Goal: Task Accomplishment & Management: Manage account settings

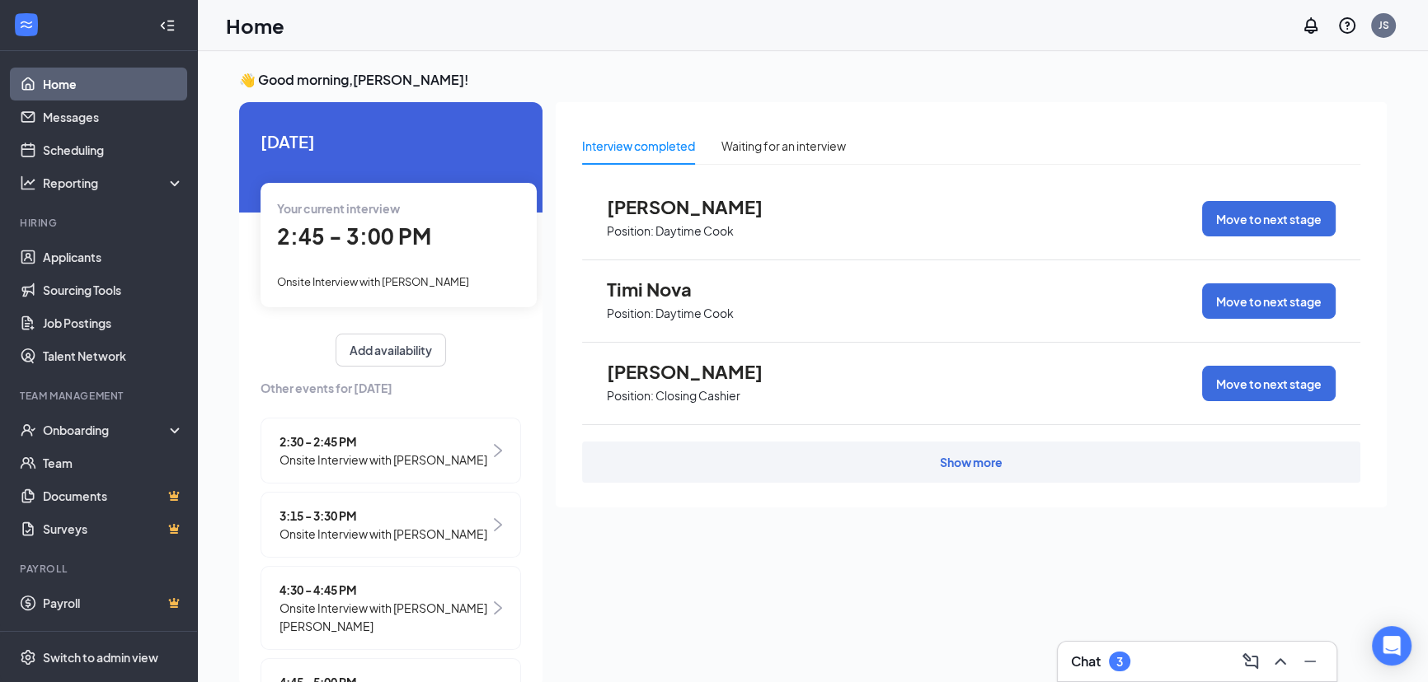
click at [457, 237] on div "2:45 - 3:00 PM" at bounding box center [398, 237] width 243 height 34
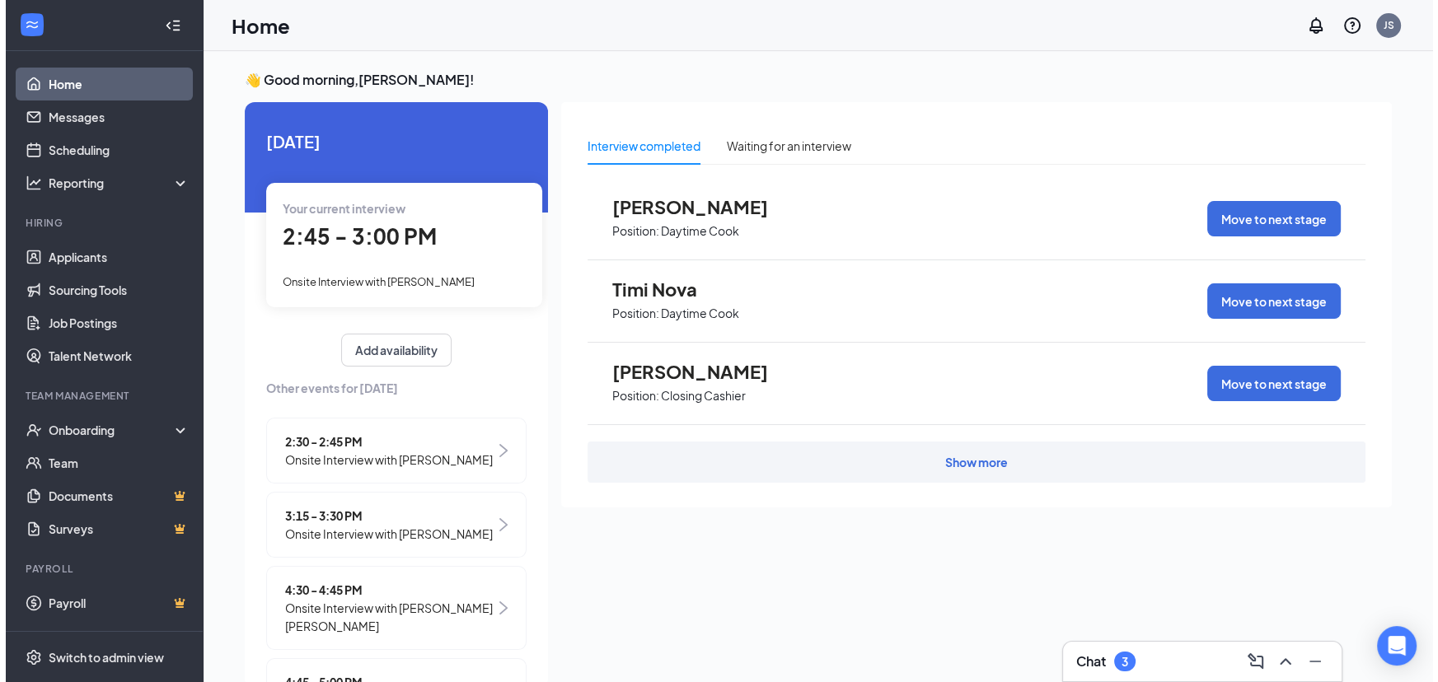
scroll to position [7, 0]
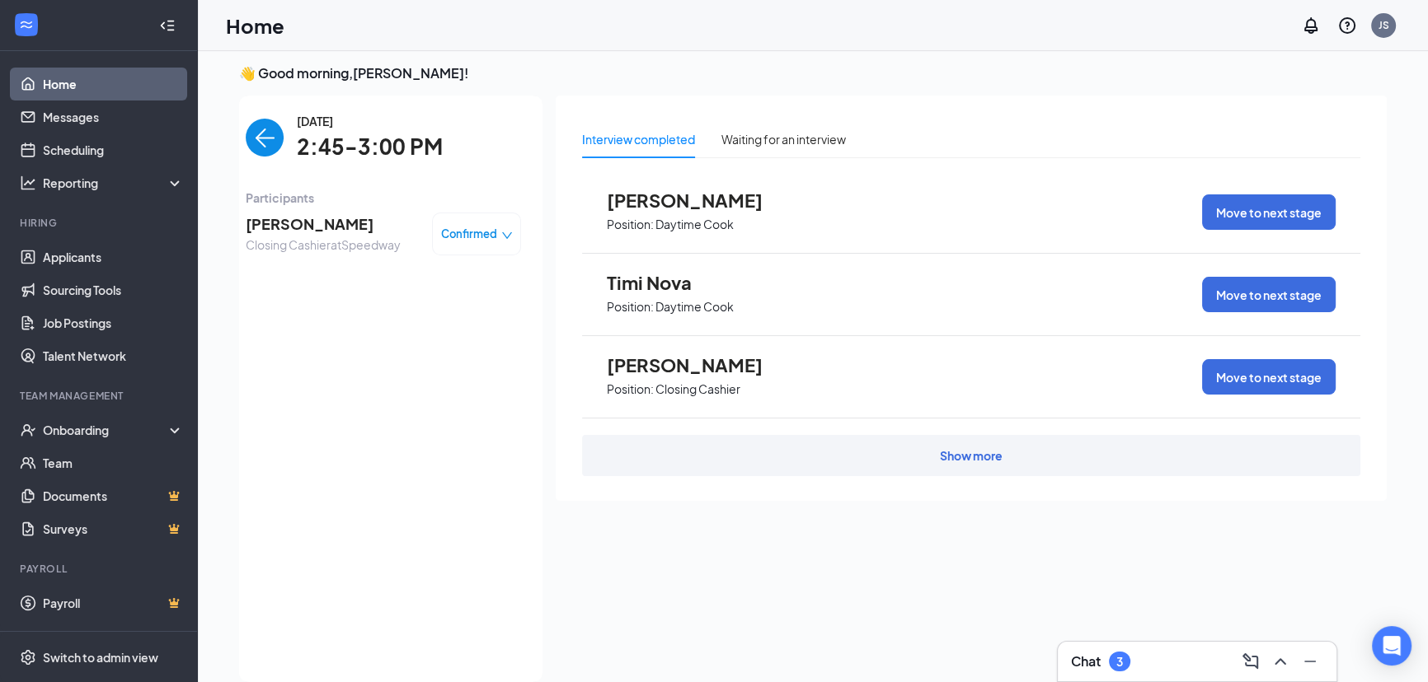
click at [279, 229] on span "[PERSON_NAME]" at bounding box center [323, 224] width 155 height 23
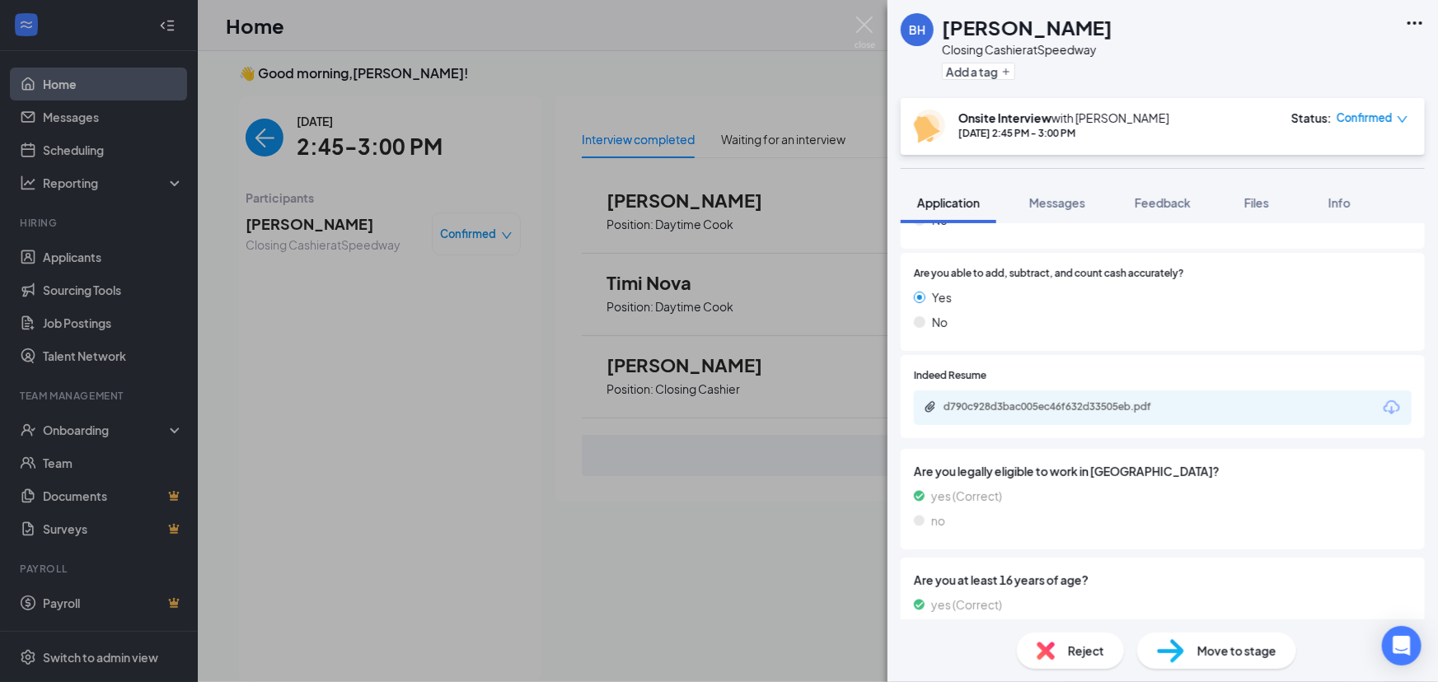
scroll to position [1690, 0]
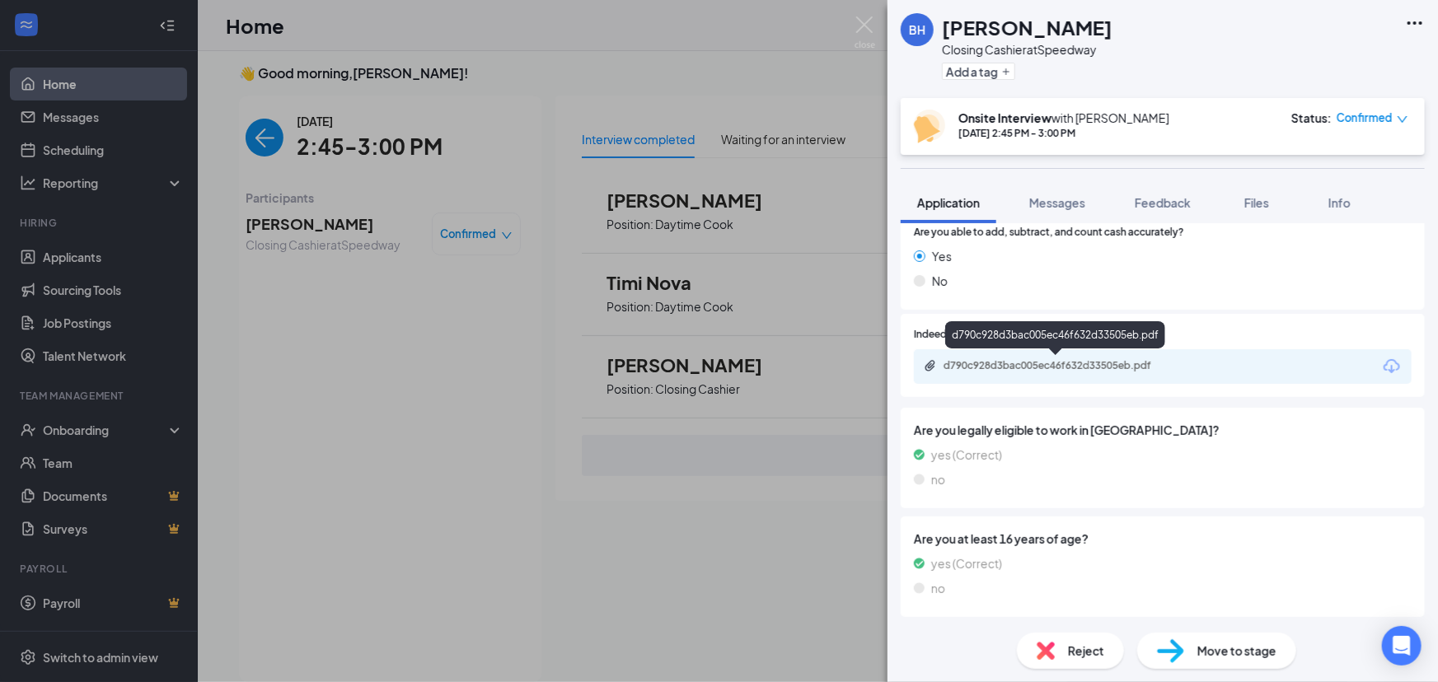
click at [1110, 361] on div "d790c928d3bac005ec46f632d33505eb.pdf" at bounding box center [1059, 365] width 231 height 13
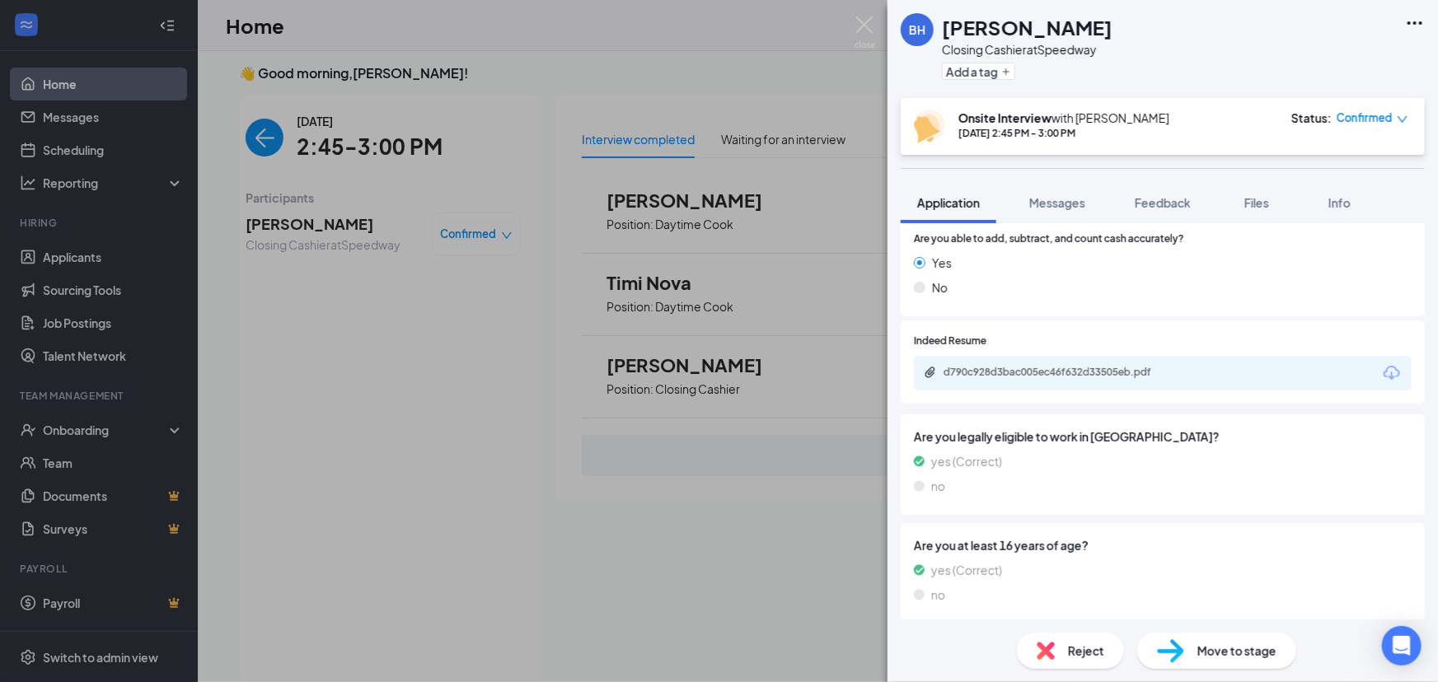
drag, startPoint x: 475, startPoint y: 411, endPoint x: 269, endPoint y: 34, distance: 430.1
click at [464, 403] on div "BH [PERSON_NAME] Closing Cashier at [GEOGRAPHIC_DATA] Add a tag Onsite Intervie…" at bounding box center [719, 341] width 1438 height 682
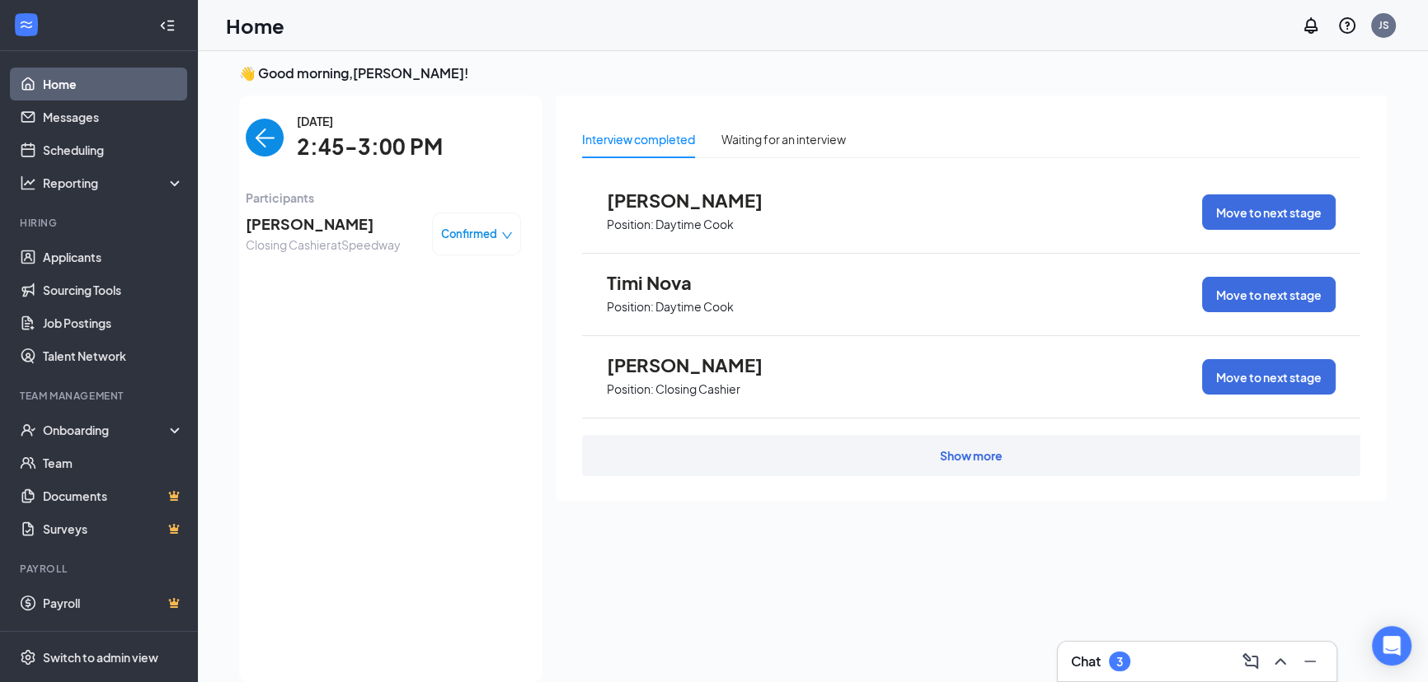
click at [259, 138] on img "back-button" at bounding box center [265, 138] width 38 height 38
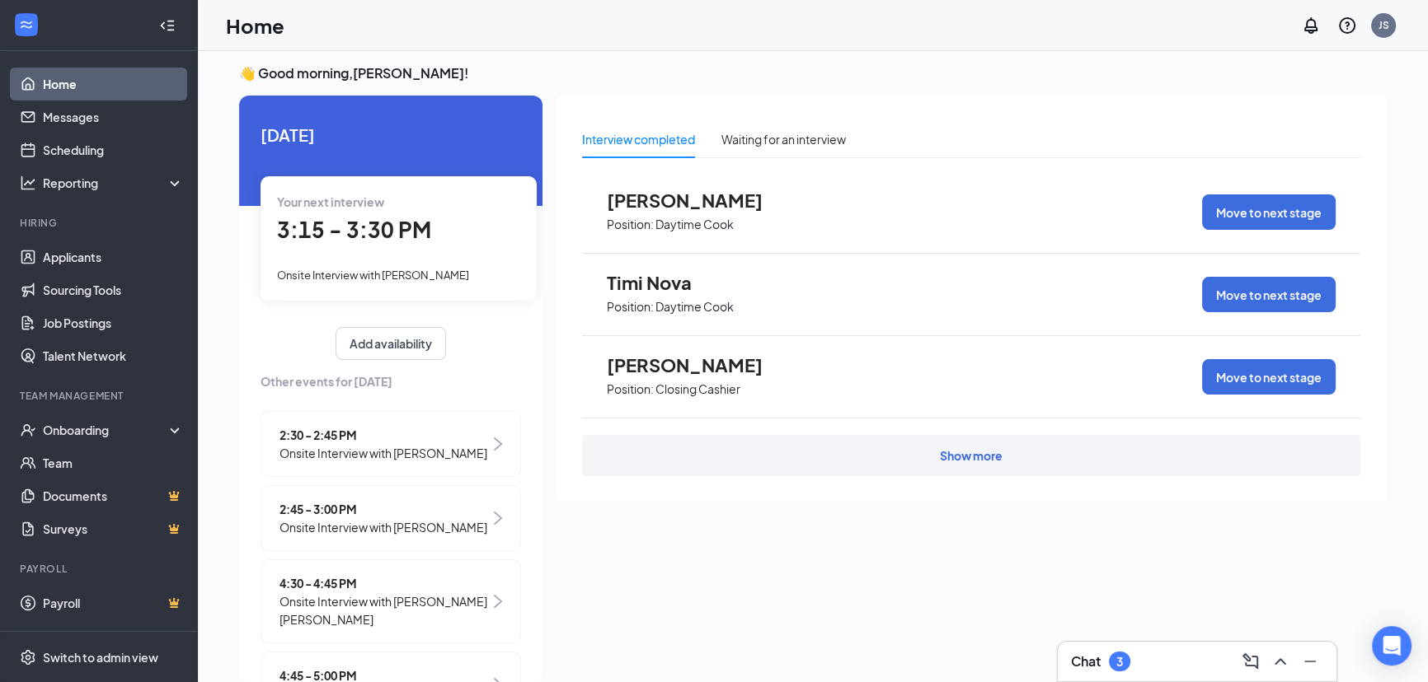
click at [431, 247] on div "3:15 - 3:30 PM" at bounding box center [398, 230] width 243 height 34
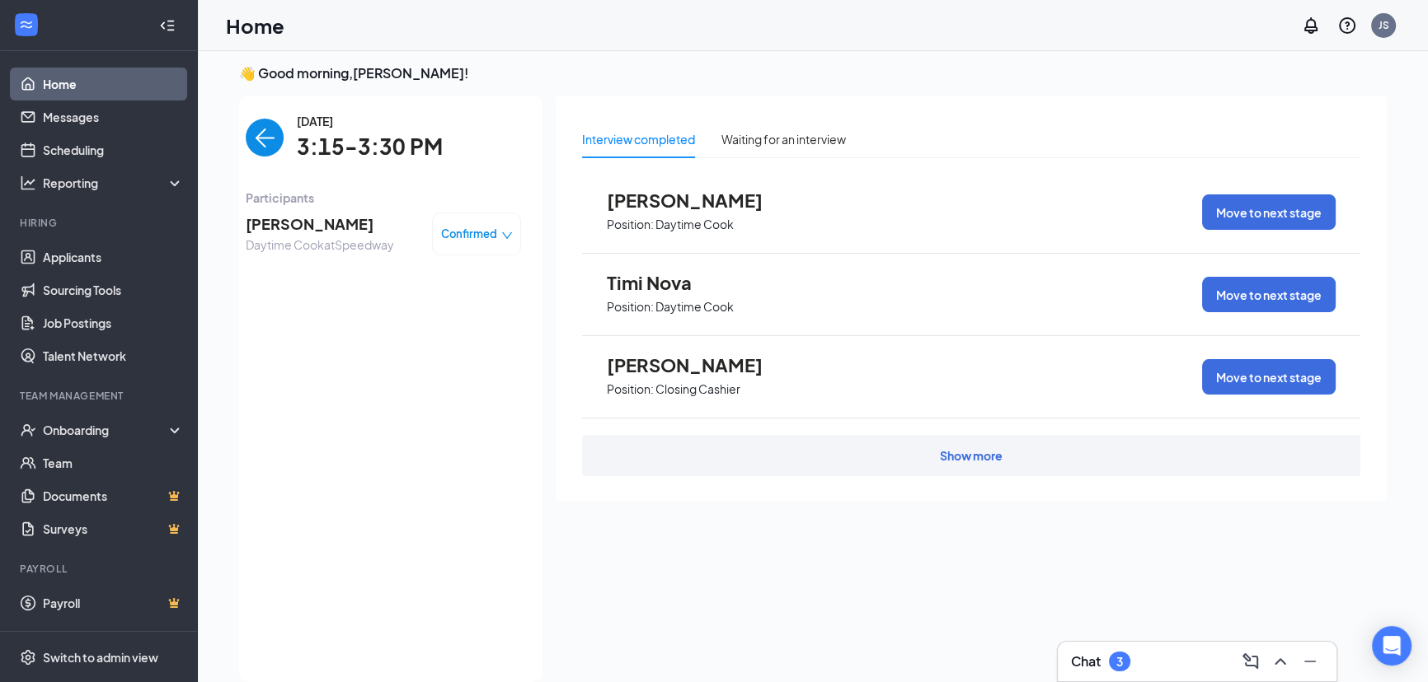
click at [268, 232] on span "[PERSON_NAME]" at bounding box center [320, 224] width 148 height 23
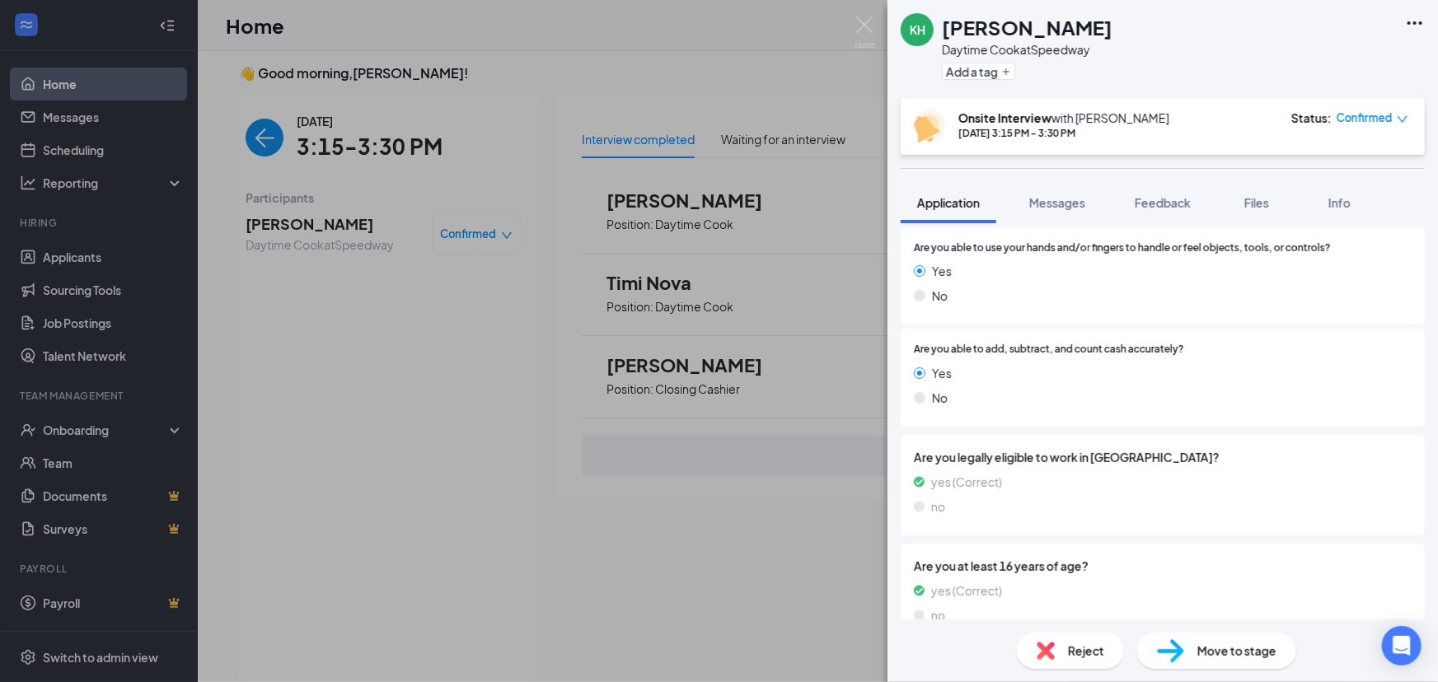
scroll to position [1601, 0]
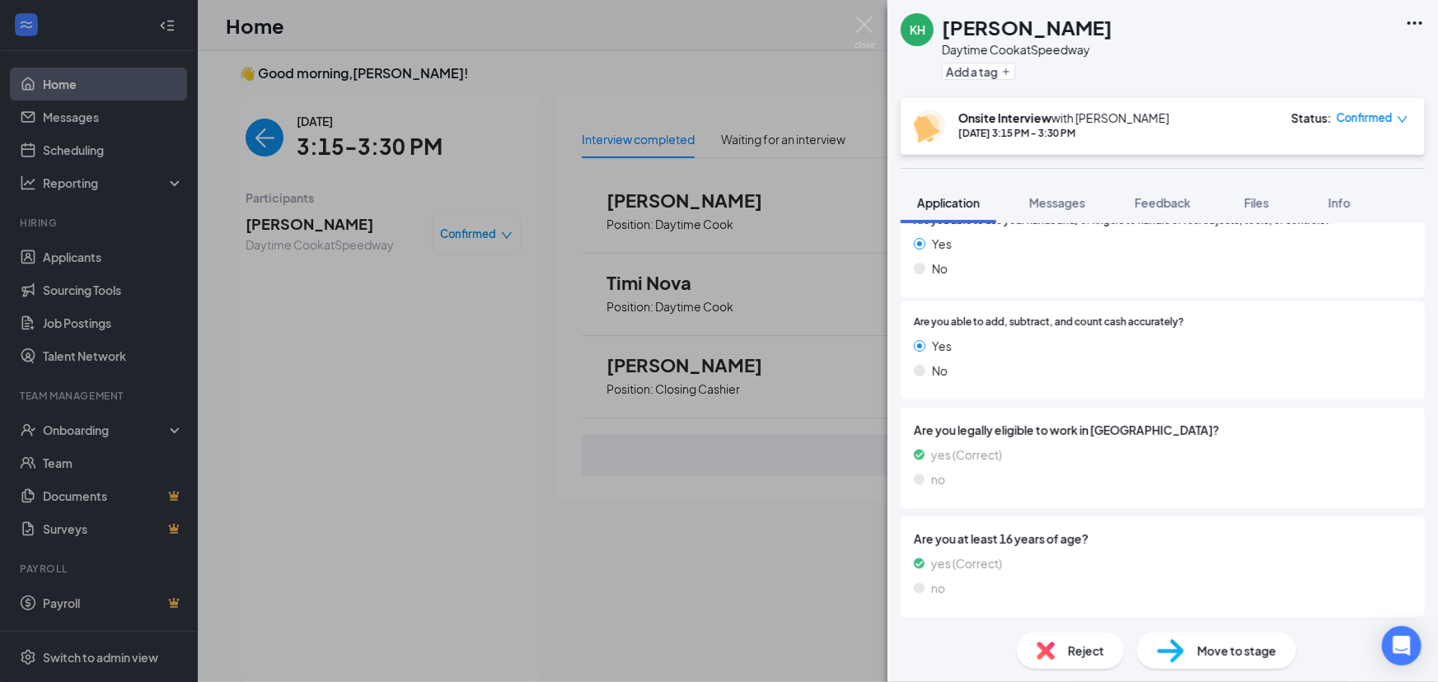
click at [1207, 410] on div "Are you legally eligible to work in [GEOGRAPHIC_DATA]? yes (Correct) no" at bounding box center [1163, 458] width 524 height 101
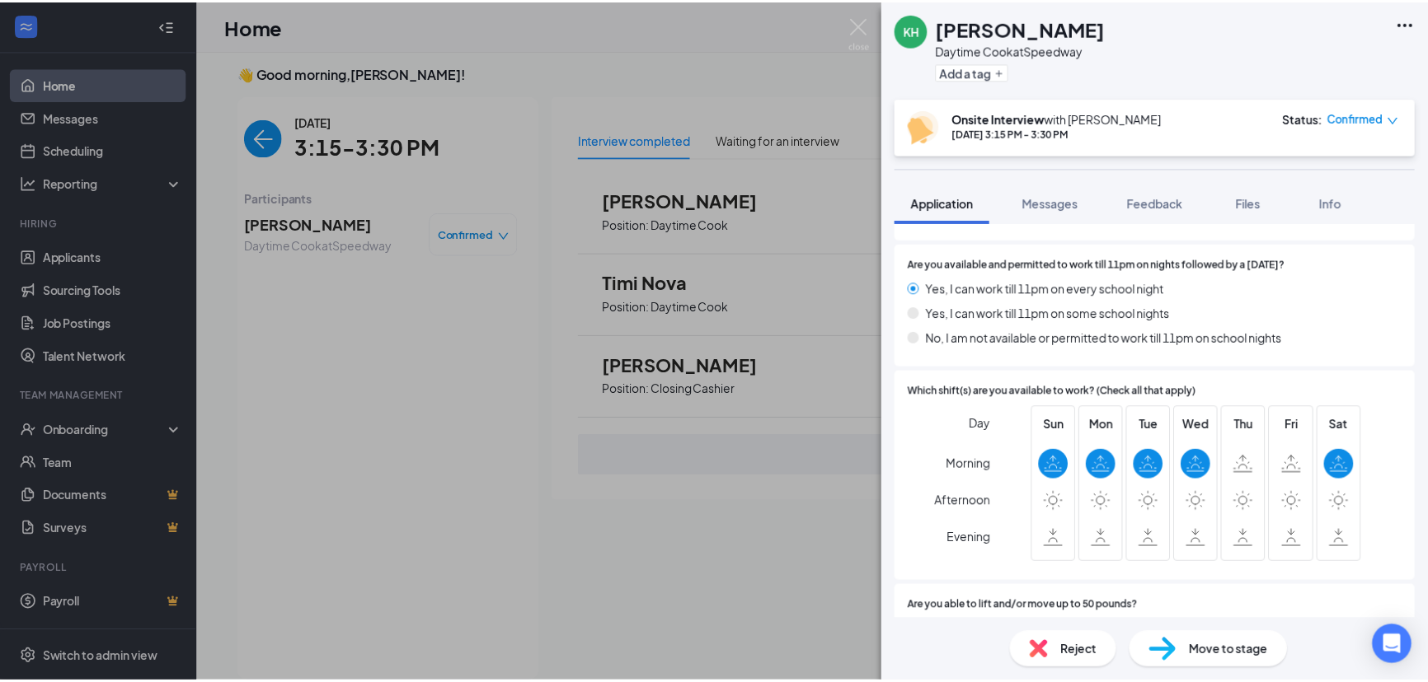
scroll to position [777, 0]
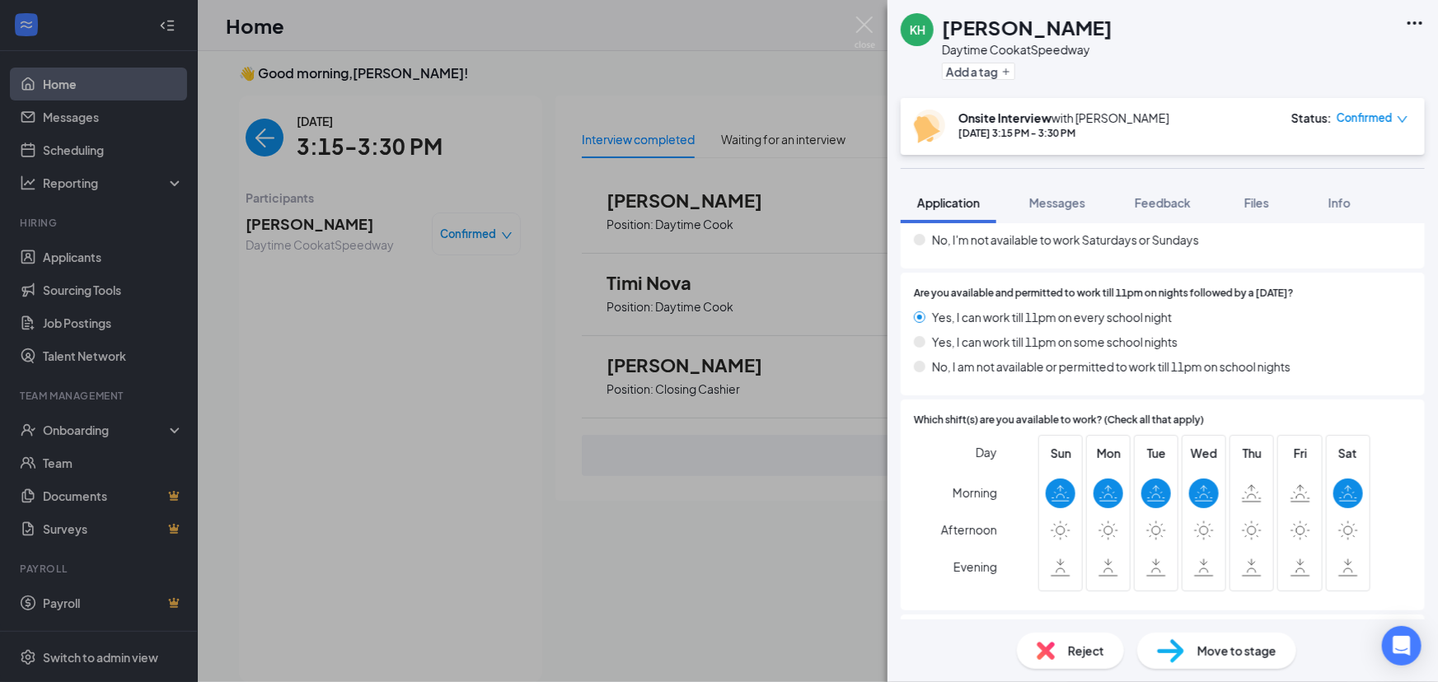
click at [819, 476] on div "KH [PERSON_NAME] Daytime Cook at [GEOGRAPHIC_DATA] Add a tag Onsite Interview w…" at bounding box center [719, 341] width 1438 height 682
